Goal: Navigation & Orientation: Find specific page/section

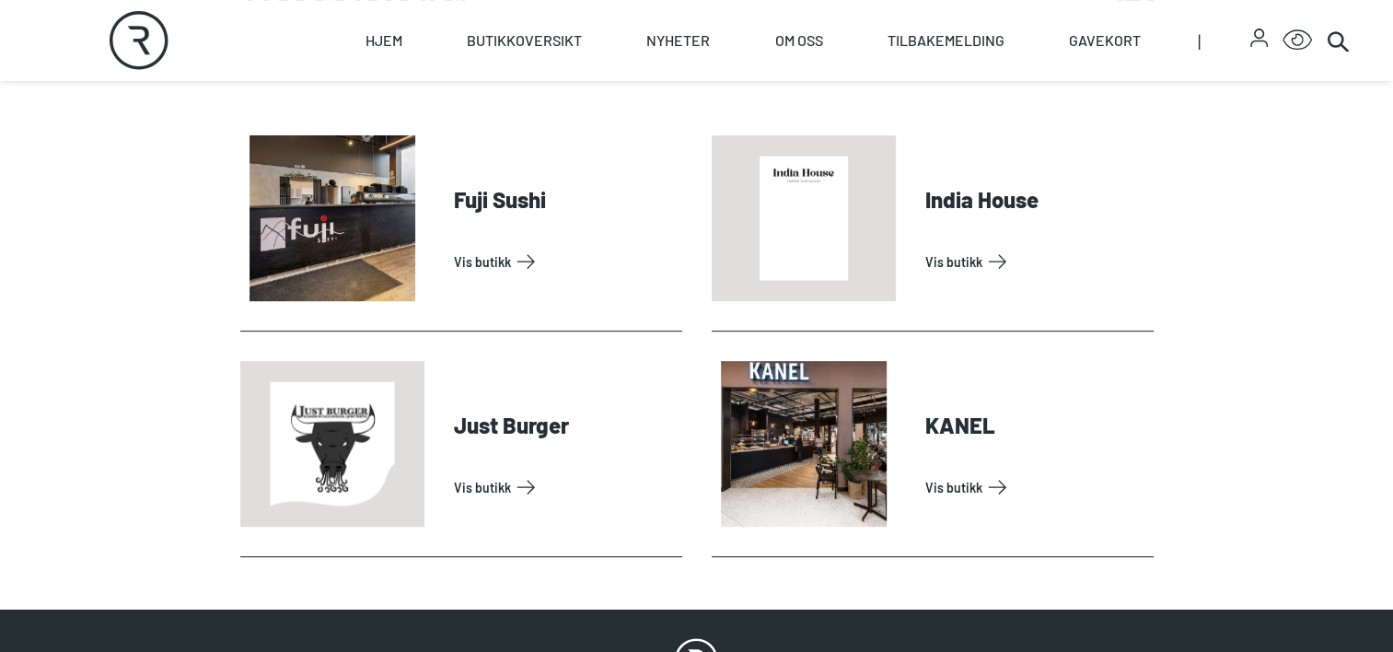
scroll to position [769, 0]
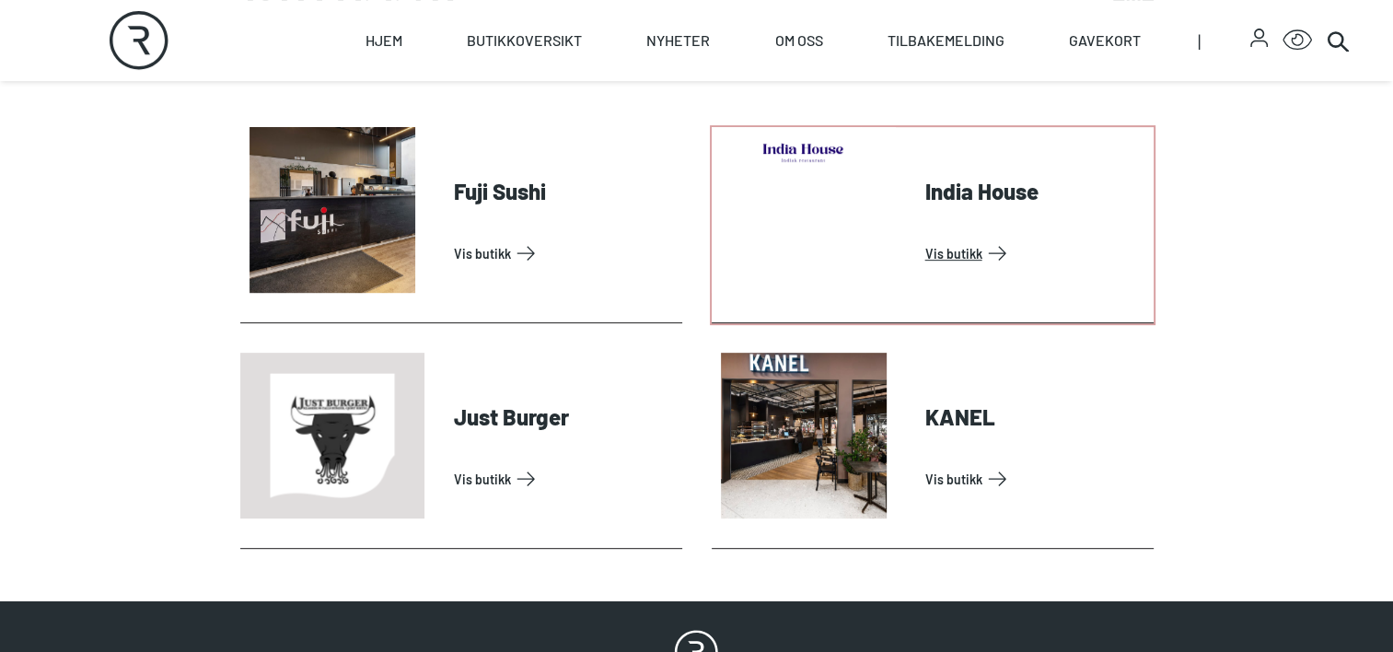
click at [992, 238] on link "Vis butikk" at bounding box center [1035, 252] width 221 height 29
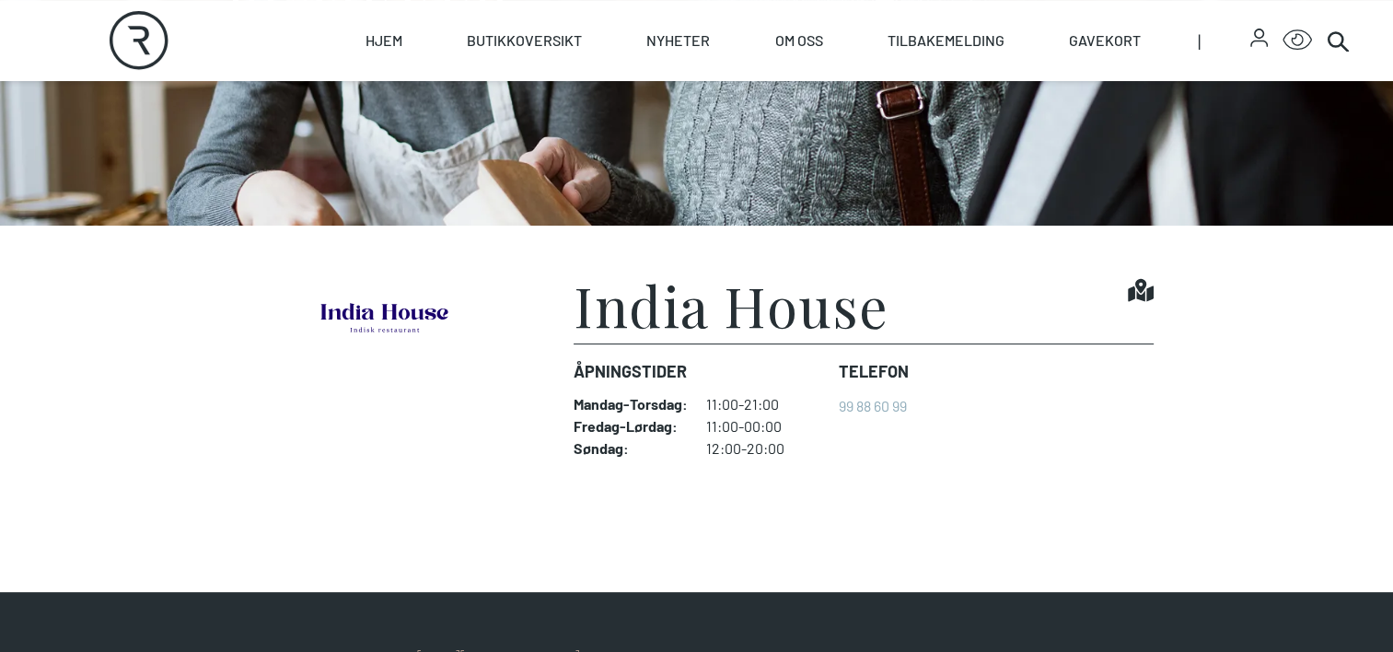
scroll to position [313, 0]
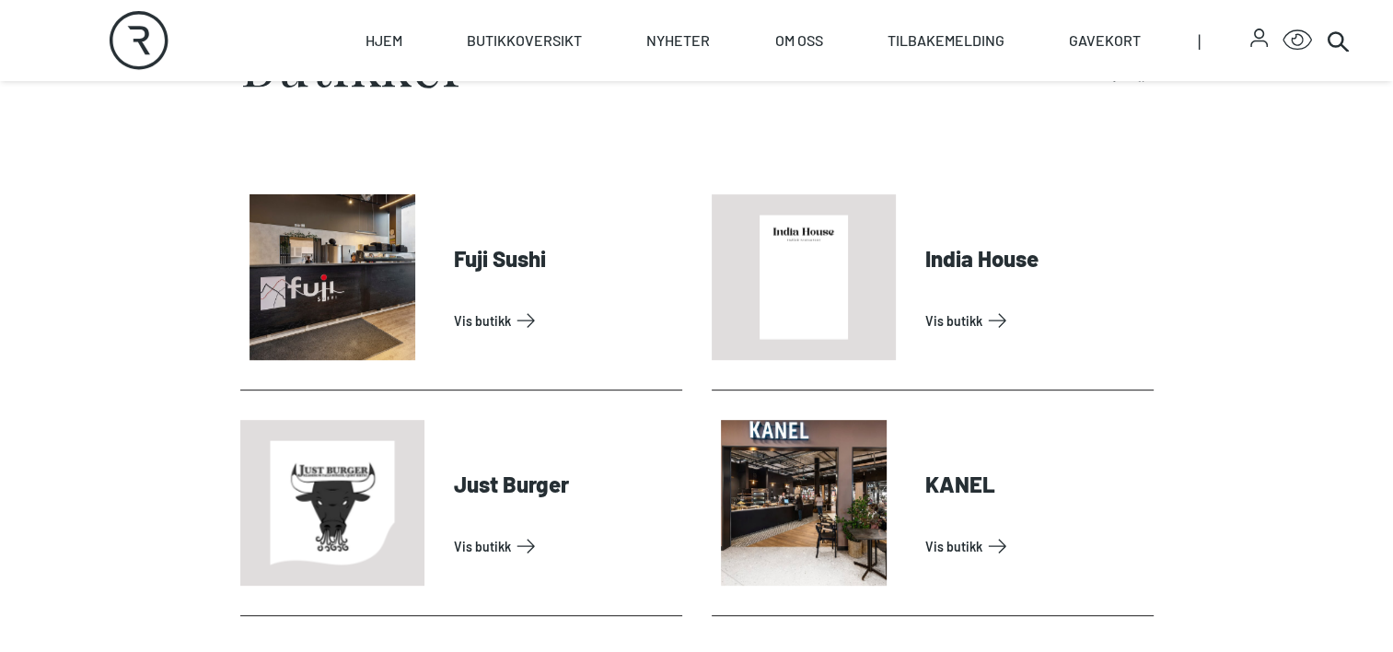
scroll to position [771, 0]
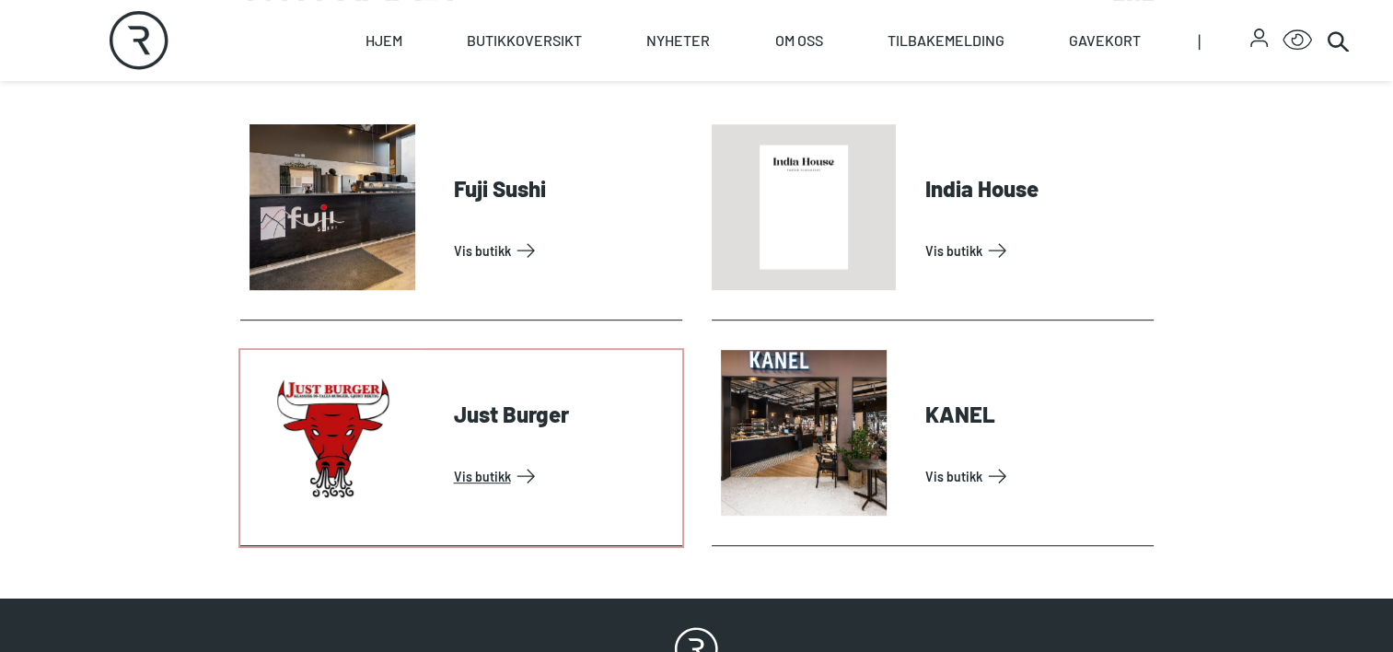
click at [503, 461] on link "Vis butikk" at bounding box center [564, 475] width 221 height 29
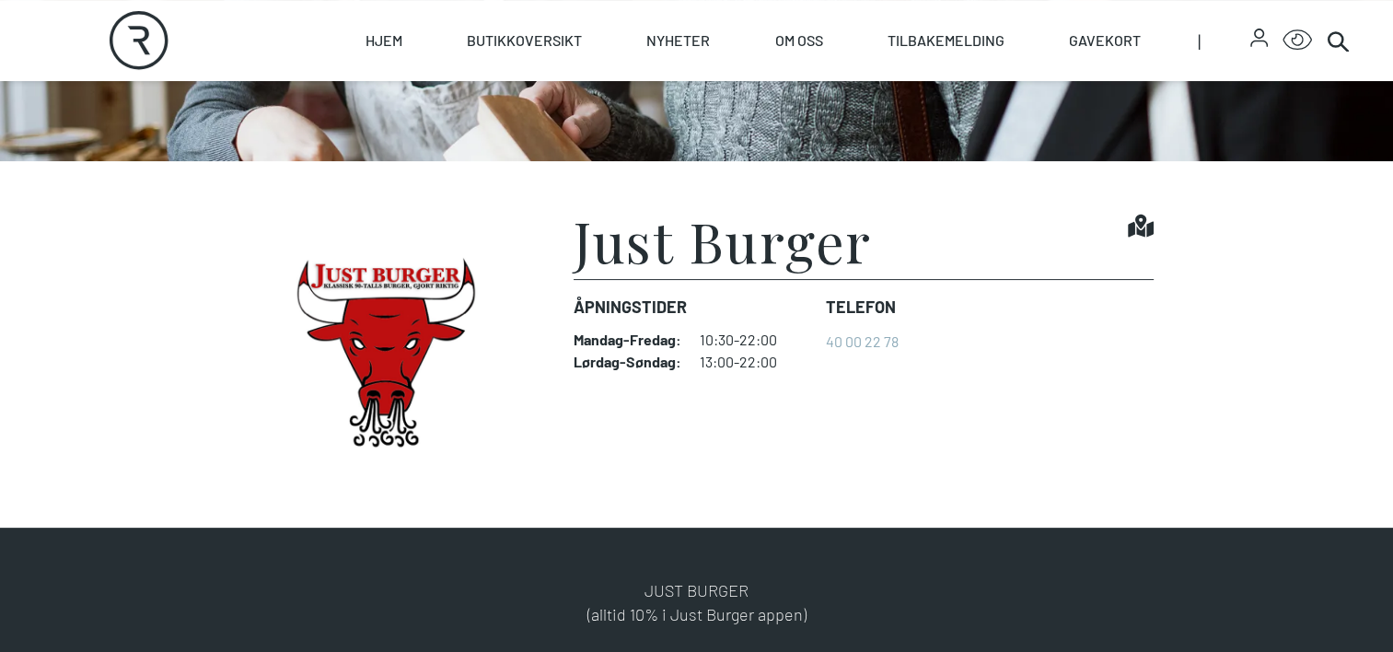
scroll to position [398, 0]
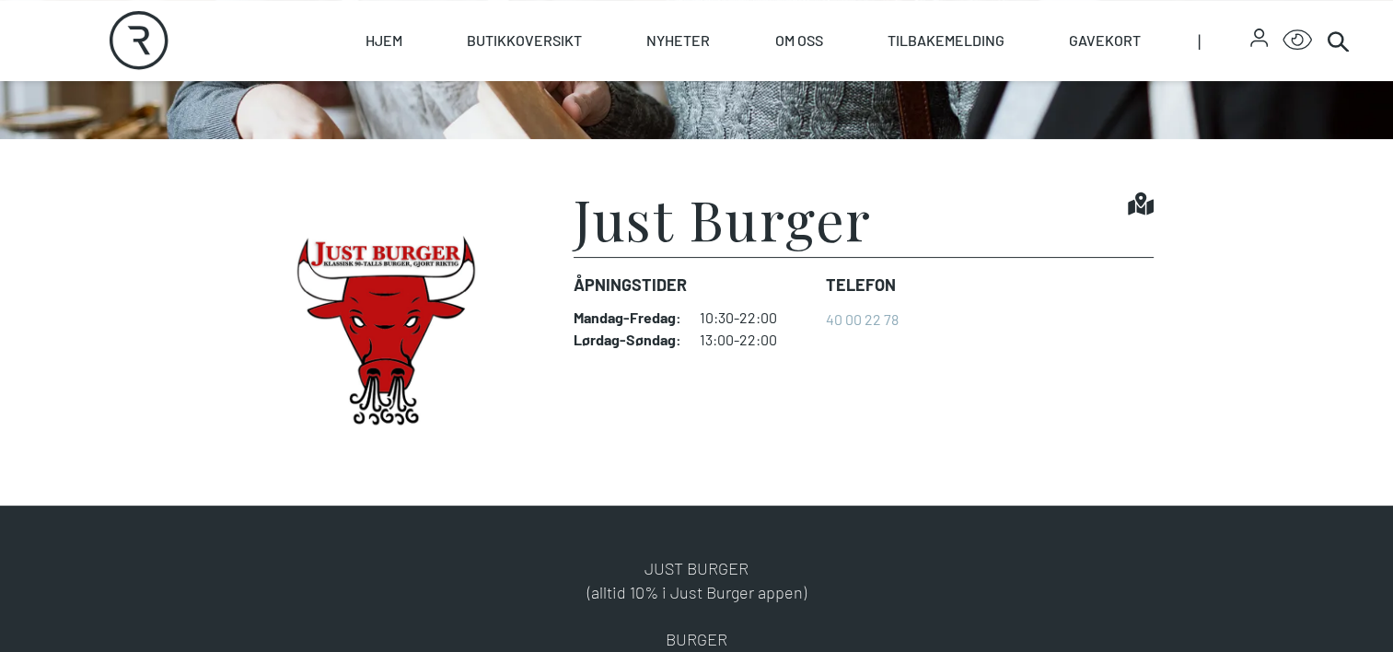
click at [613, 477] on section "Just Burger Find it! Åpningstider Mandag - Fredag : 10:30-22:00 Lørdag - Søndag…" at bounding box center [696, 322] width 1393 height 366
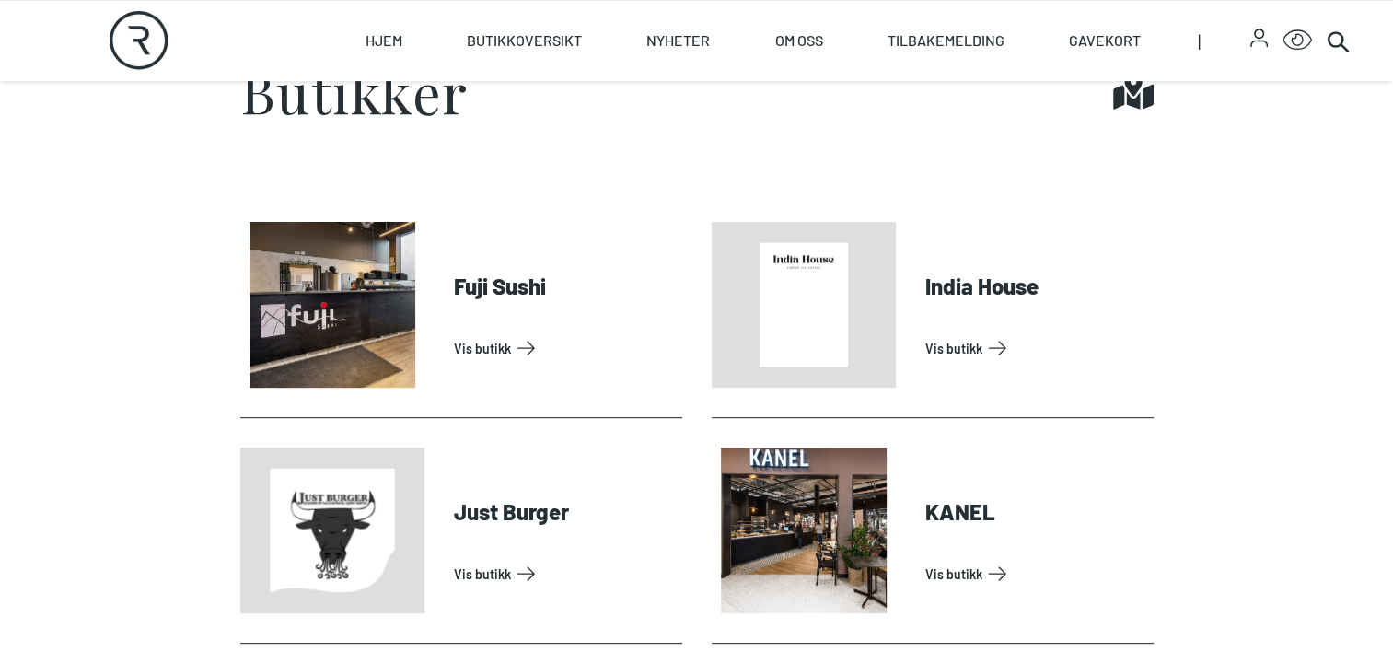
scroll to position [680, 0]
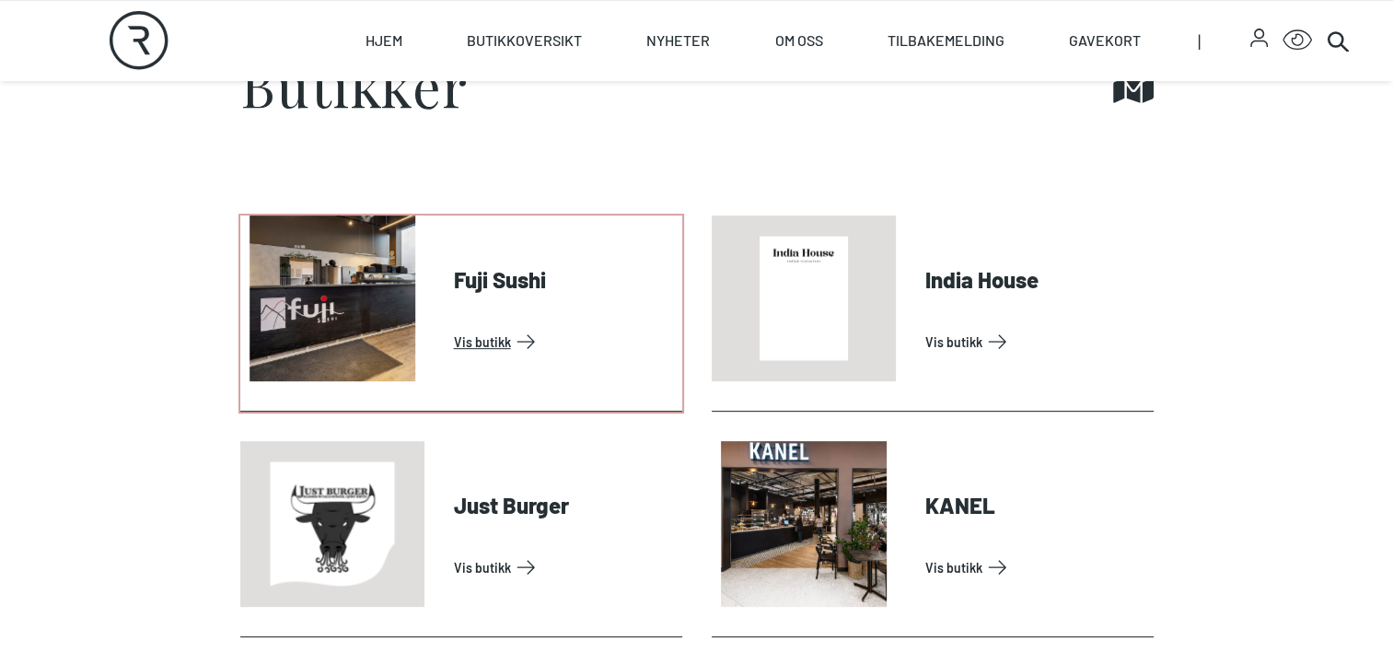
click at [508, 327] on link "Vis butikk" at bounding box center [564, 341] width 221 height 29
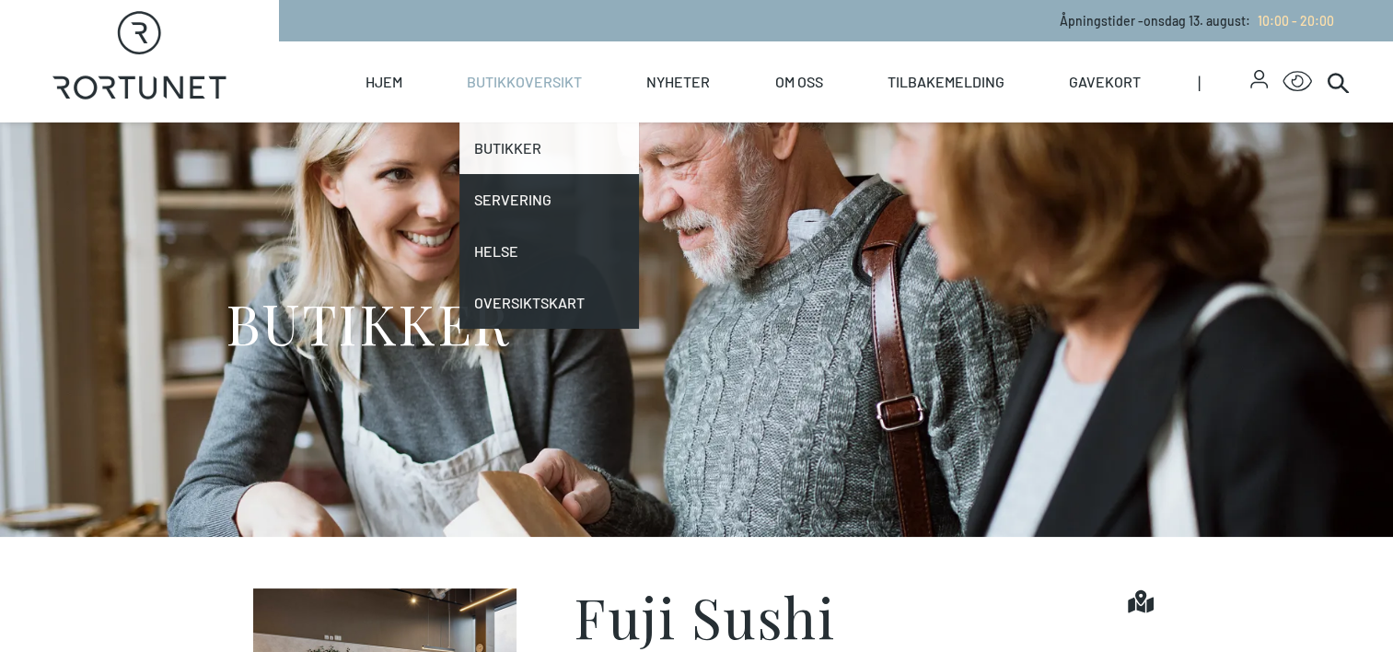
click at [510, 156] on link "Butikker" at bounding box center [548, 148] width 179 height 52
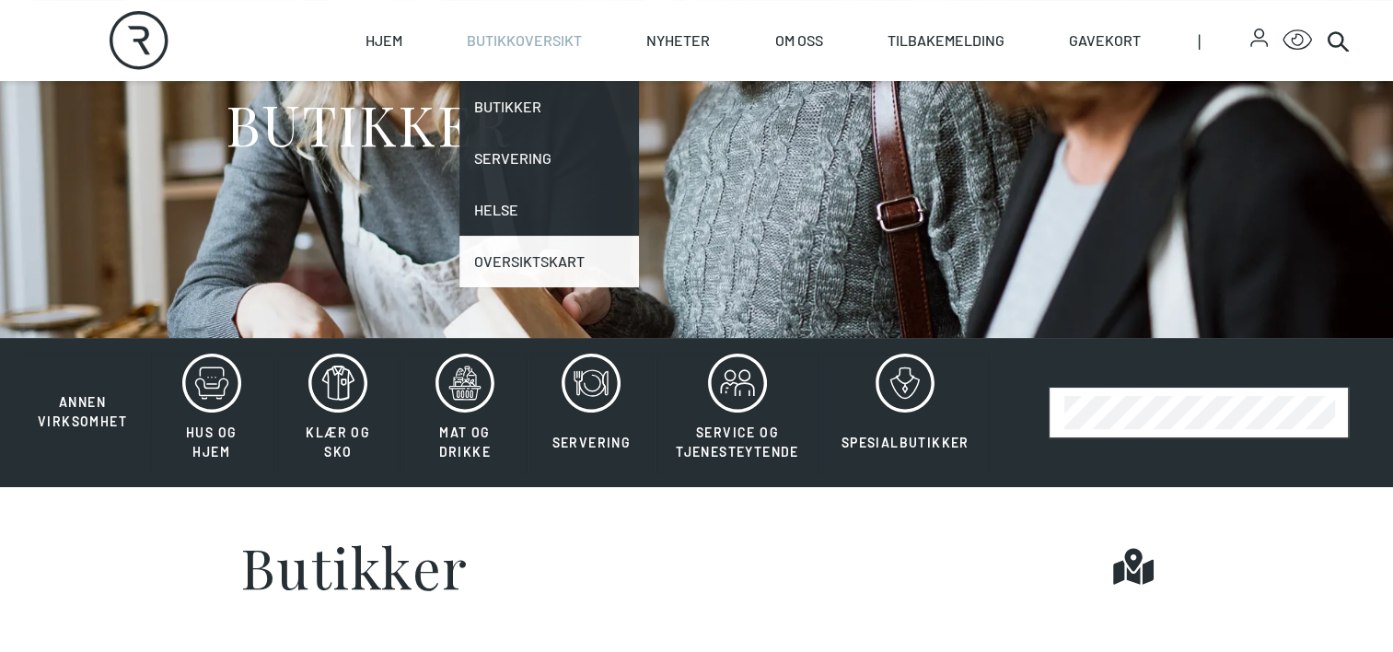
scroll to position [202, 0]
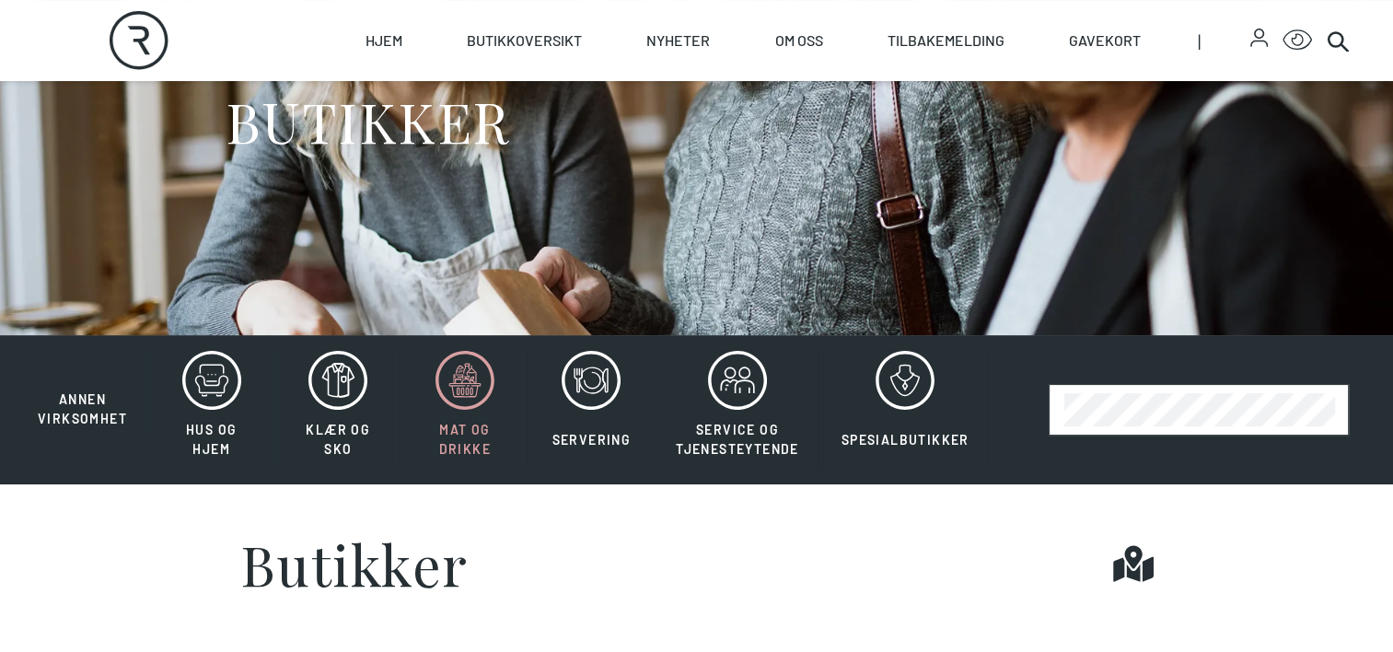
click at [455, 406] on icon at bounding box center [464, 380] width 59 height 59
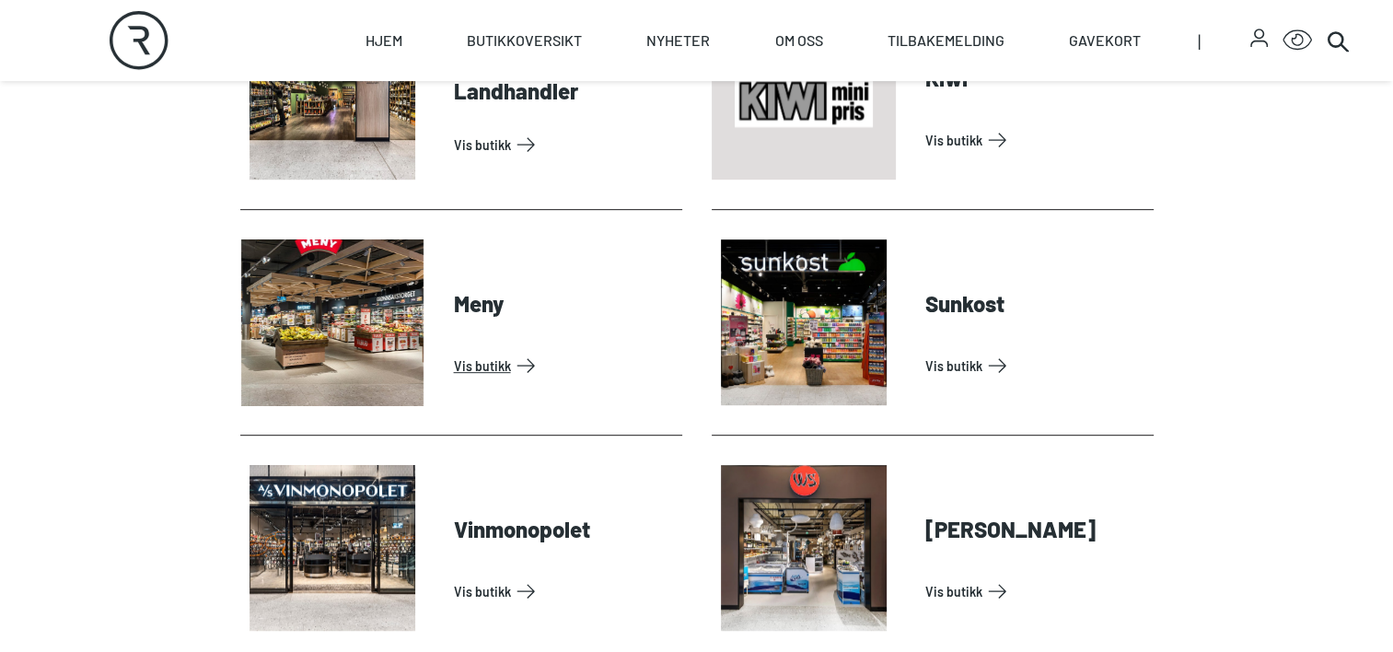
scroll to position [884, 0]
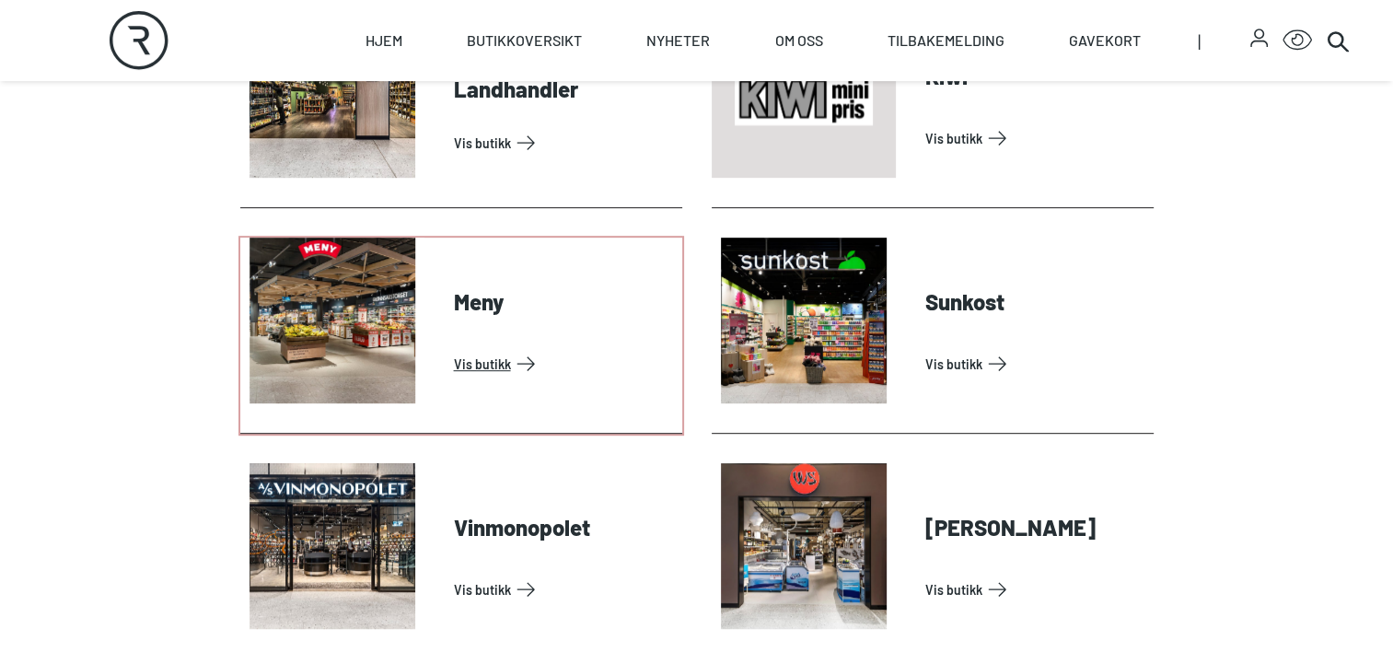
click at [467, 349] on link "Vis butikk" at bounding box center [564, 363] width 221 height 29
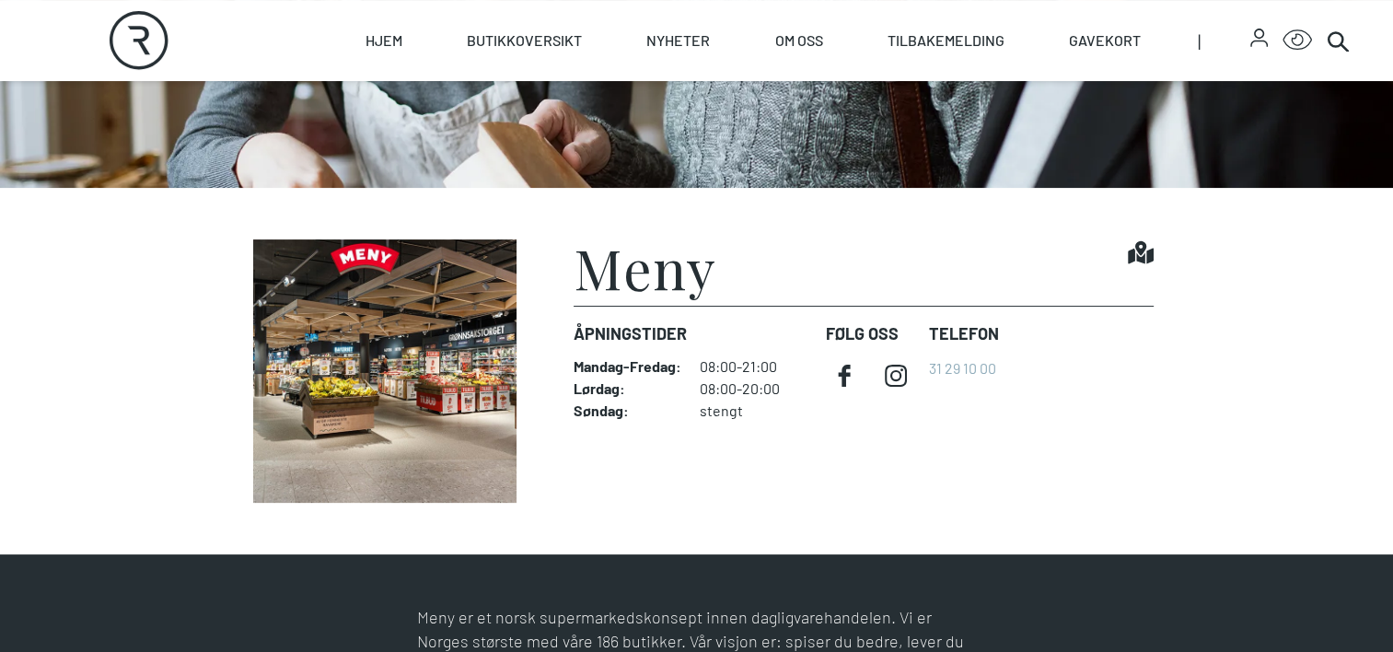
scroll to position [390, 0]
